Goal: Find specific page/section

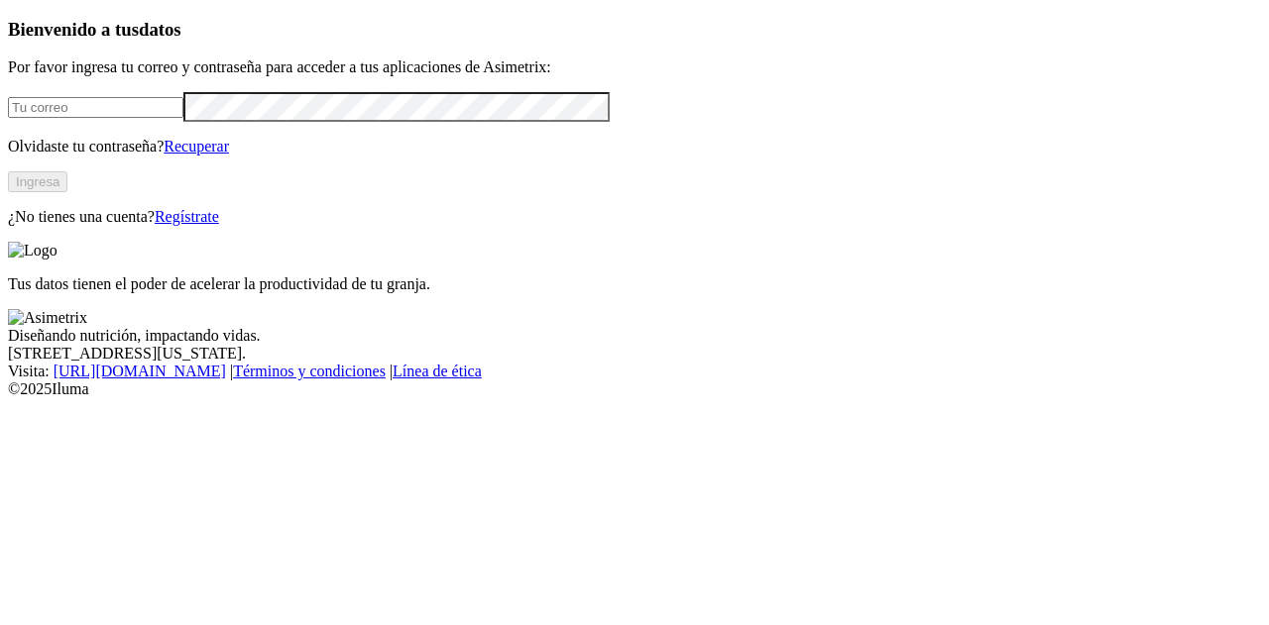
type input "[PERSON_NAME][EMAIL_ADDRESS][DOMAIN_NAME]"
click at [67, 192] on button "Ingresa" at bounding box center [37, 181] width 59 height 21
